Goal: Transaction & Acquisition: Purchase product/service

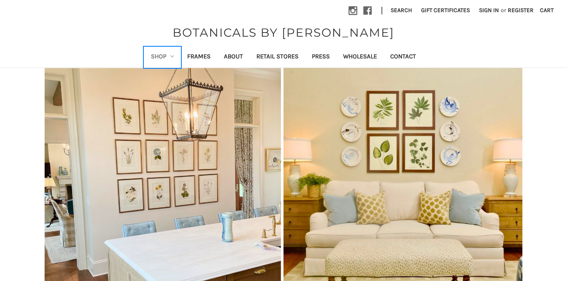
click at [166, 57] on link "Shop" at bounding box center [162, 57] width 37 height 20
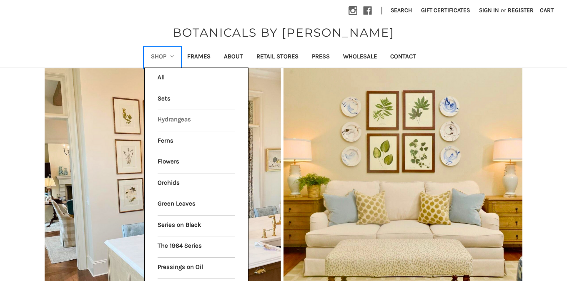
click at [170, 120] on link "Hydrangeas" at bounding box center [195, 120] width 77 height 21
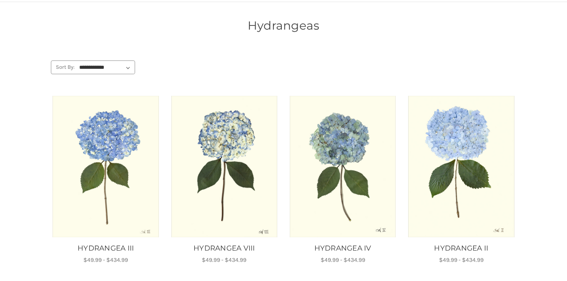
scroll to position [92, 0]
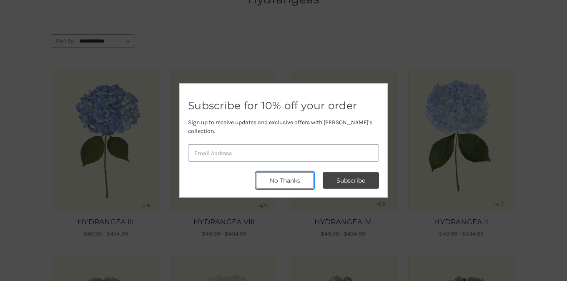
click at [282, 175] on button "No Thanks" at bounding box center [285, 180] width 58 height 17
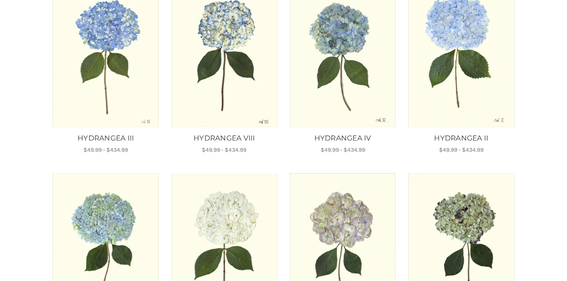
scroll to position [271, 0]
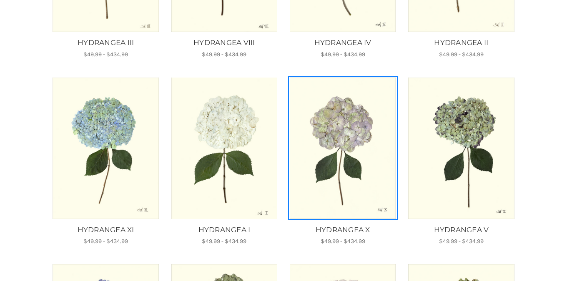
click at [317, 187] on img "HYDRANGEA X, Price range from $49.99 to $434.99\a\a" at bounding box center [342, 147] width 107 height 141
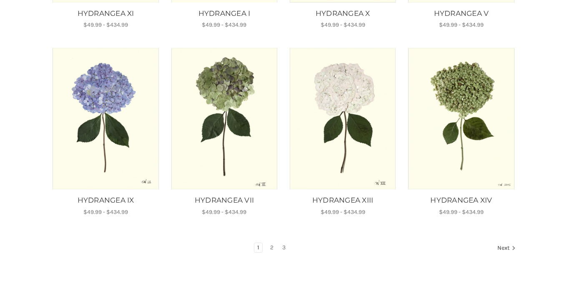
scroll to position [507, 0]
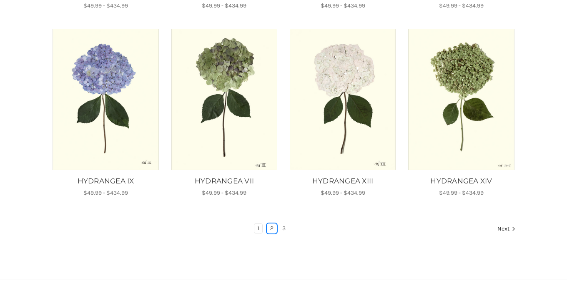
click at [272, 225] on link "2" at bounding box center [271, 228] width 9 height 9
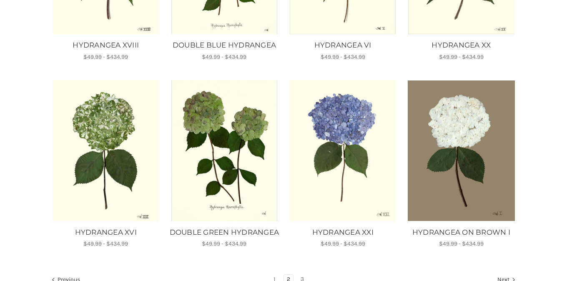
scroll to position [530, 0]
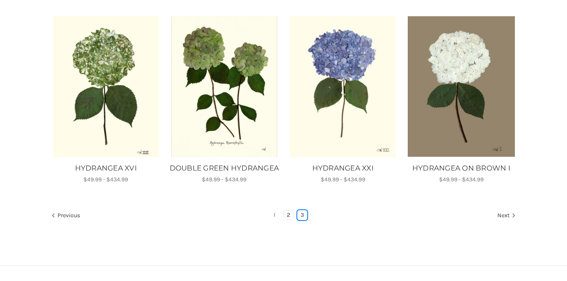
click at [302, 220] on link "3" at bounding box center [301, 214] width 9 height 9
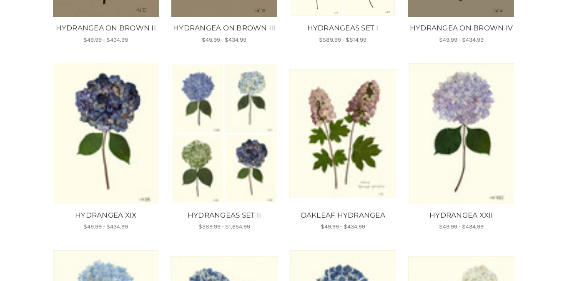
scroll to position [280, 0]
